Goal: Browse casually: Explore the website without a specific task or goal

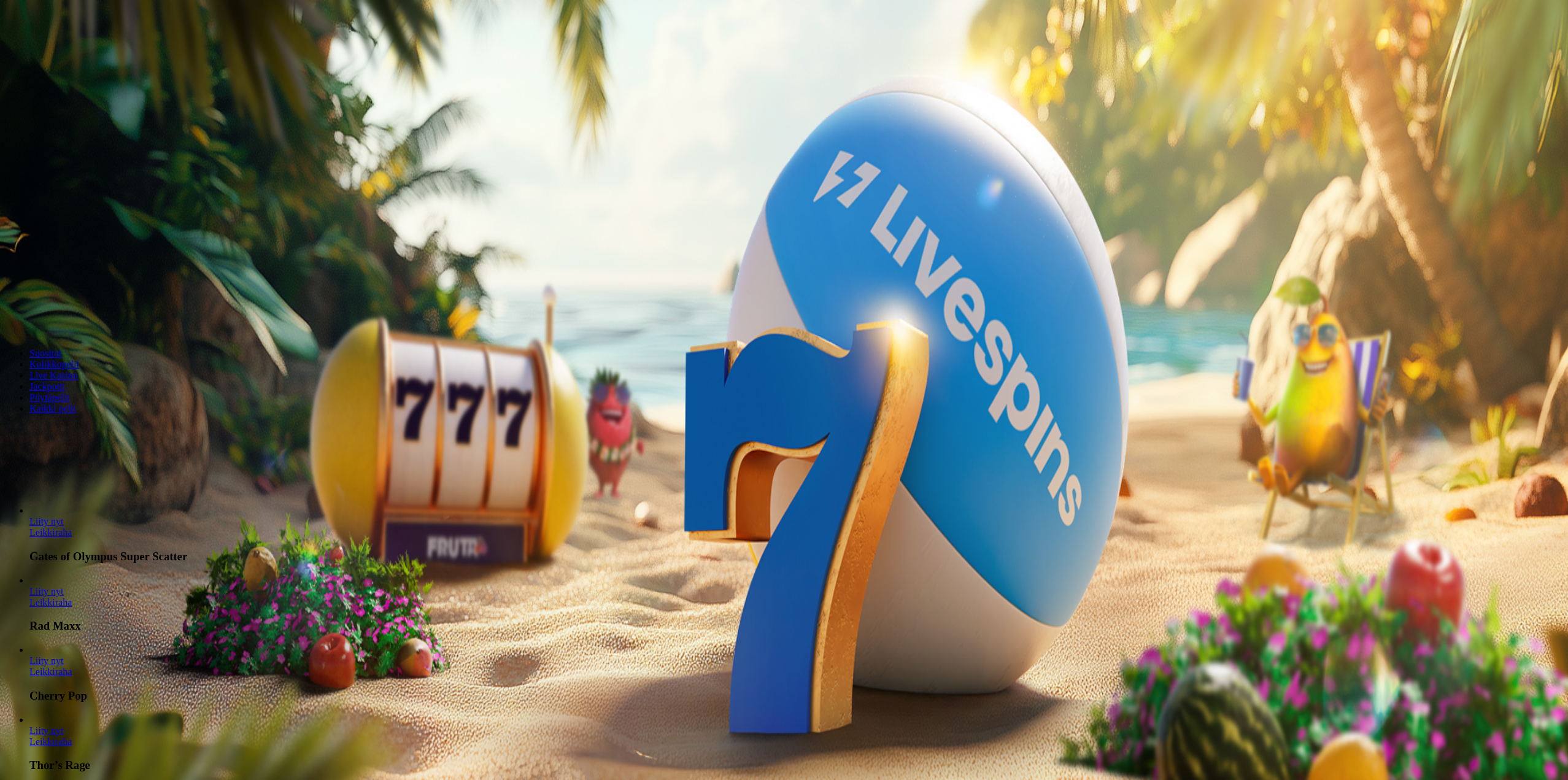
click at [82, 49] on span "Kirjaudu" at bounding box center [85, 44] width 30 height 9
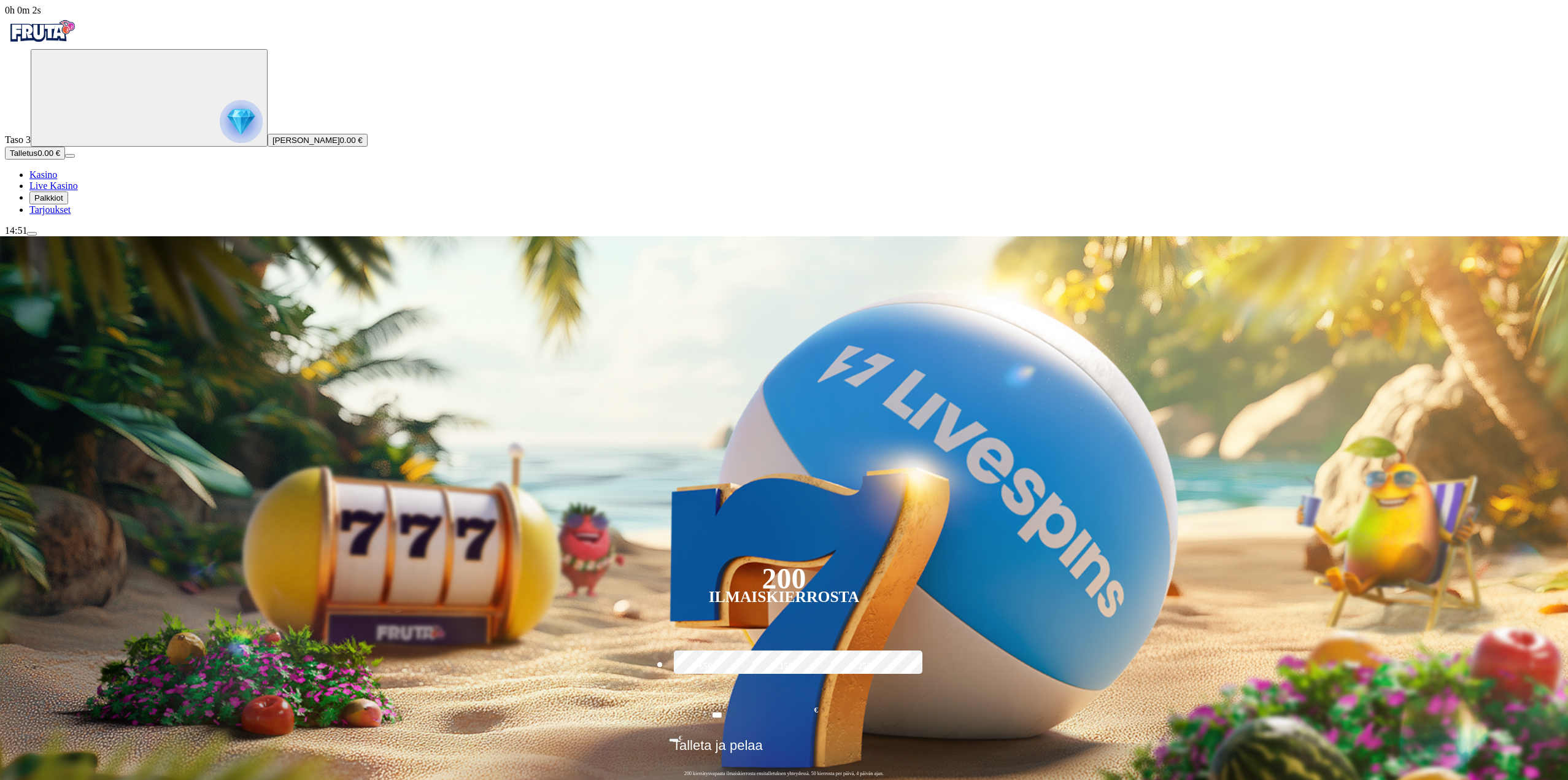
click at [220, 138] on img "Primary" at bounding box center [241, 121] width 43 height 43
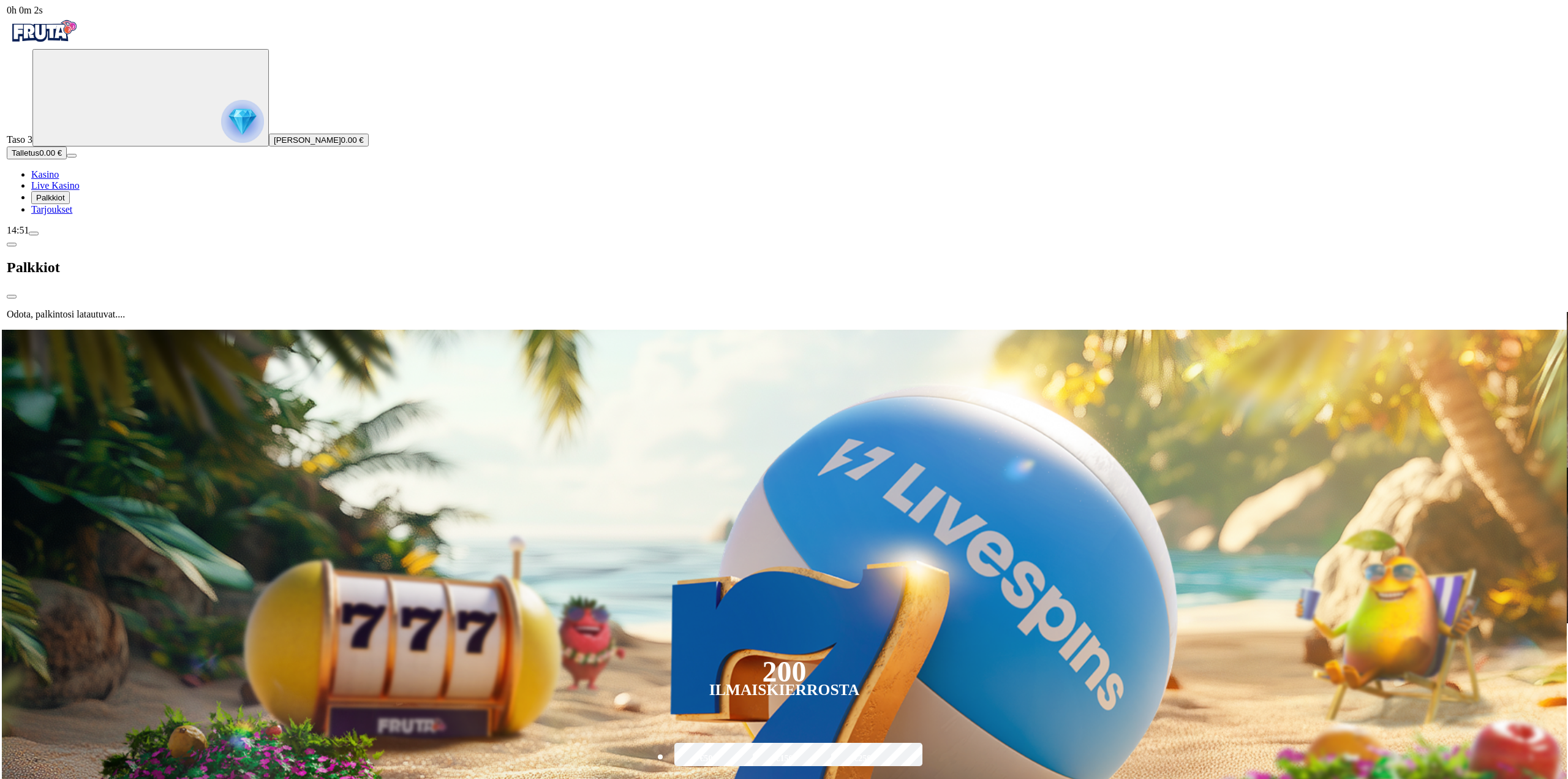
scroll to position [659, 0]
